Goal: Find contact information: Find contact information

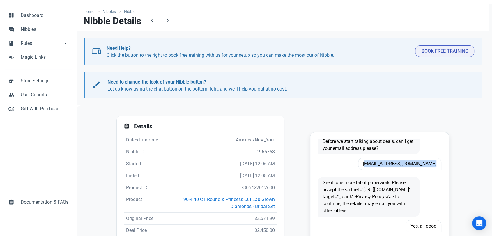
scroll to position [65, 0]
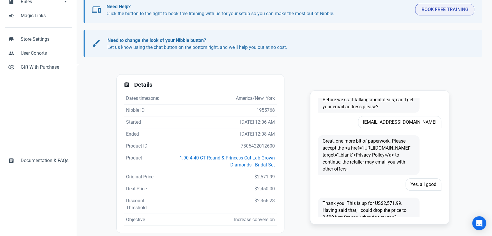
click at [252, 152] on td "7305422012600" at bounding box center [220, 146] width 114 height 12
copy td "7305422012600"
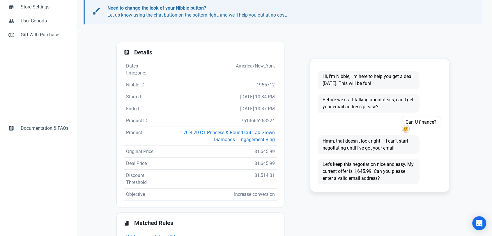
scroll to position [88, 0]
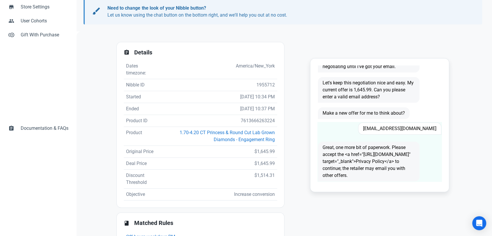
click at [418, 122] on span "ninanguyen26@gmai.com" at bounding box center [399, 128] width 83 height 12
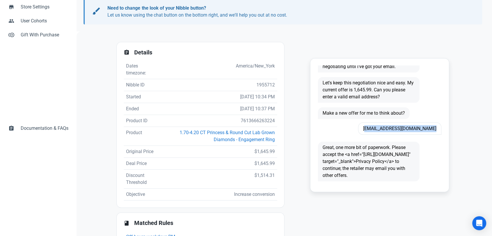
copy span "ninanguyen26@gmai.com"
click at [258, 120] on td "7613666263224" at bounding box center [219, 121] width 116 height 12
copy td "7613666263224"
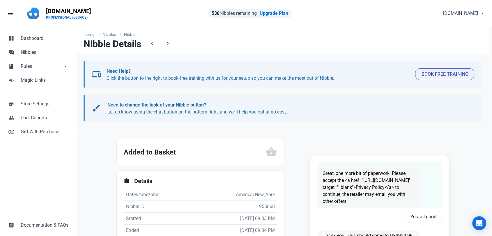
scroll to position [32, 0]
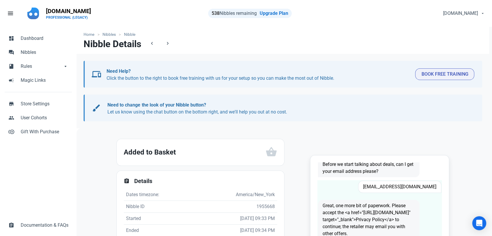
click at [410, 190] on span "[EMAIL_ADDRESS][DOMAIN_NAME]" at bounding box center [399, 187] width 83 height 12
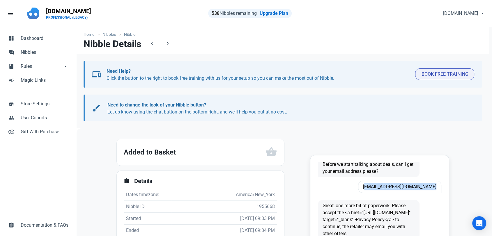
copy span "[EMAIL_ADDRESS][DOMAIN_NAME]"
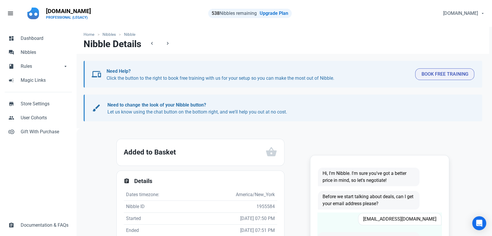
click at [403, 217] on span "[EMAIL_ADDRESS][DOMAIN_NAME]" at bounding box center [399, 219] width 83 height 12
click at [404, 217] on span "[EMAIL_ADDRESS][DOMAIN_NAME]" at bounding box center [399, 219] width 83 height 12
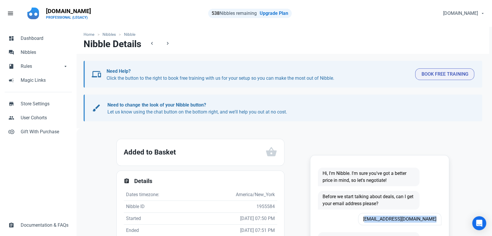
copy span "[EMAIL_ADDRESS][DOMAIN_NAME]"
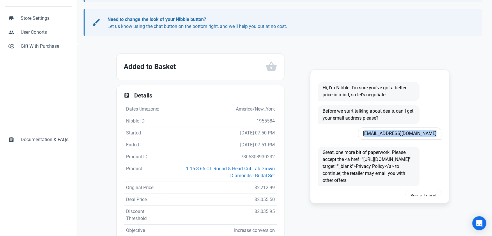
scroll to position [97, 0]
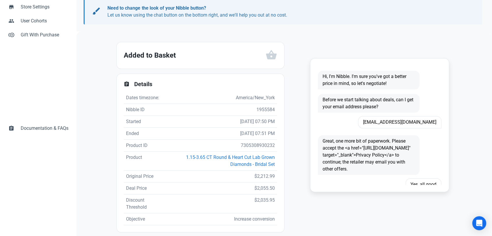
click at [258, 145] on td "7305308930232" at bounding box center [220, 146] width 114 height 12
copy td "7305308930232"
